Goal: Task Accomplishment & Management: Complete application form

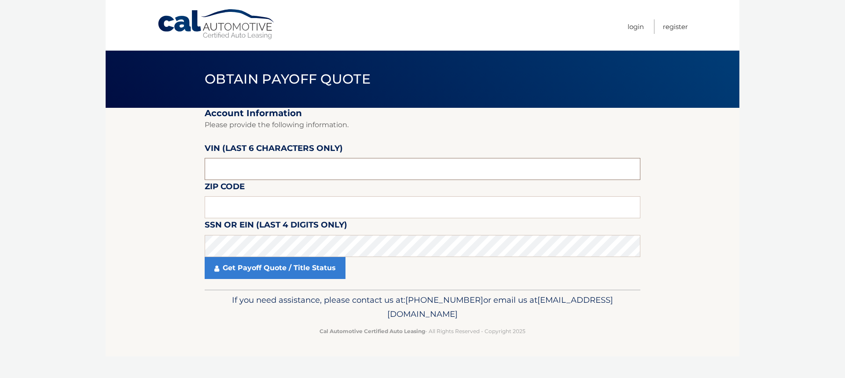
click at [286, 159] on input "text" at bounding box center [423, 169] width 436 height 22
click at [269, 158] on input "text" at bounding box center [423, 169] width 436 height 22
click at [254, 158] on input "text" at bounding box center [423, 169] width 436 height 22
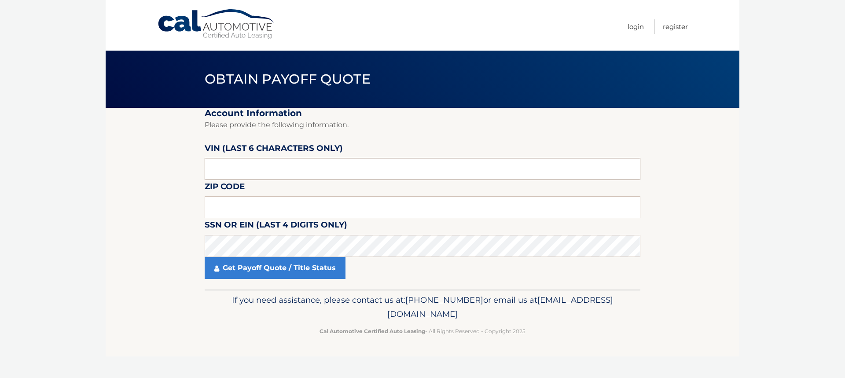
click at [295, 158] on input "text" at bounding box center [423, 169] width 436 height 22
paste input "016373"
type input "016373"
click at [261, 160] on input "016373" at bounding box center [423, 169] width 436 height 22
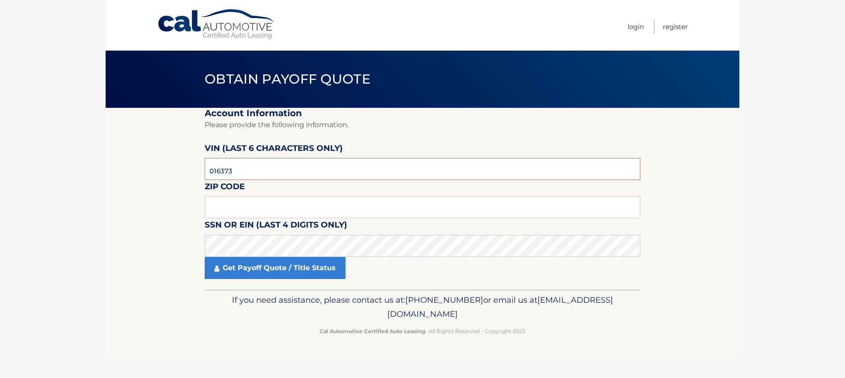
click at [261, 160] on input "016373" at bounding box center [423, 169] width 436 height 22
click at [278, 196] on input "text" at bounding box center [423, 207] width 436 height 22
click at [261, 196] on input "text" at bounding box center [423, 207] width 436 height 22
type input "902"
drag, startPoint x: 331, startPoint y: 194, endPoint x: 155, endPoint y: 197, distance: 176.4
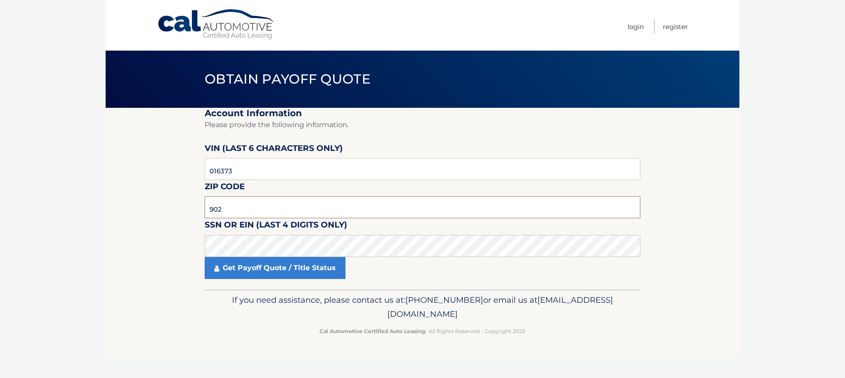
click at [155, 197] on section "Account Information Please provide the following information. VIN (last 6 chara…" at bounding box center [423, 199] width 634 height 182
type input "34269"
click at [254, 257] on link "Get Payoff Quote / Title Status" at bounding box center [275, 268] width 141 height 22
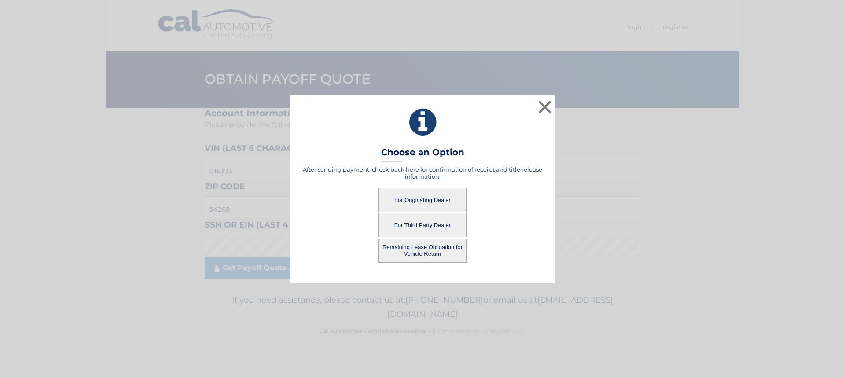
click at [434, 203] on button "For Originating Dealer" at bounding box center [422, 200] width 88 height 24
click at [439, 203] on button "For Originating Dealer" at bounding box center [422, 200] width 88 height 24
